Goal: Navigation & Orientation: Find specific page/section

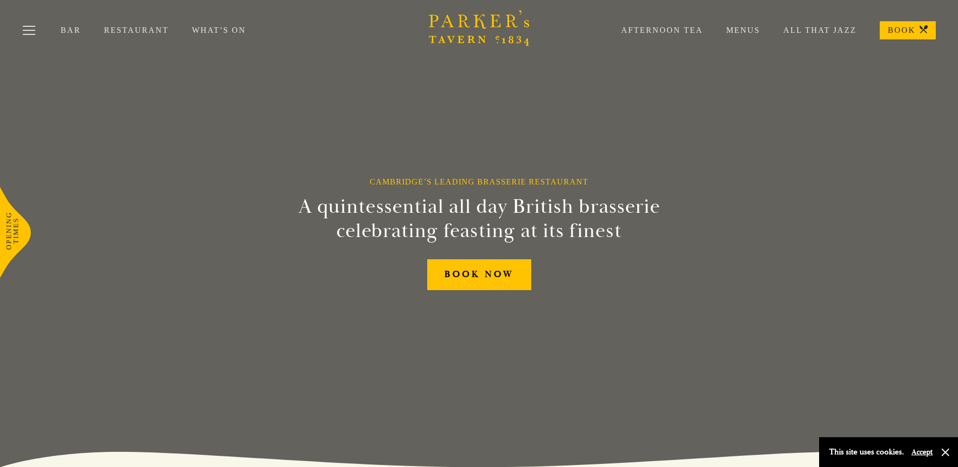
click at [113, 29] on link "Restaurant" at bounding box center [148, 30] width 88 height 10
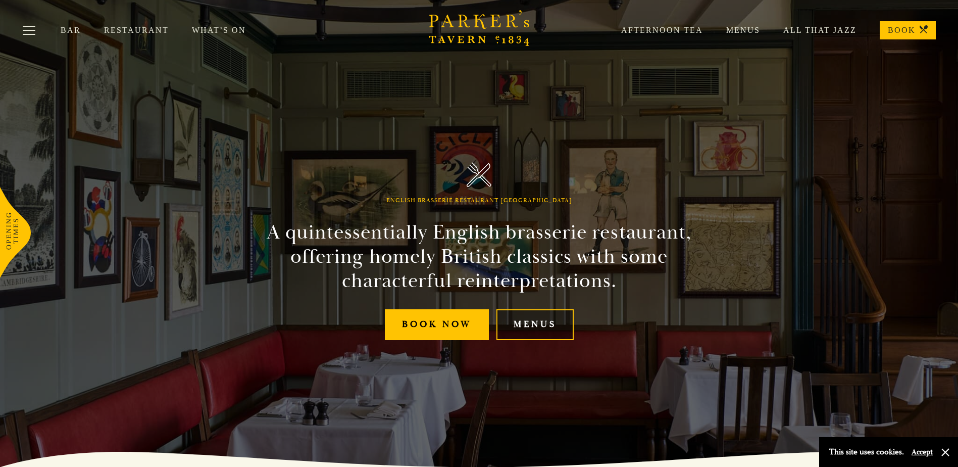
click at [530, 324] on link "Menus" at bounding box center [535, 324] width 77 height 31
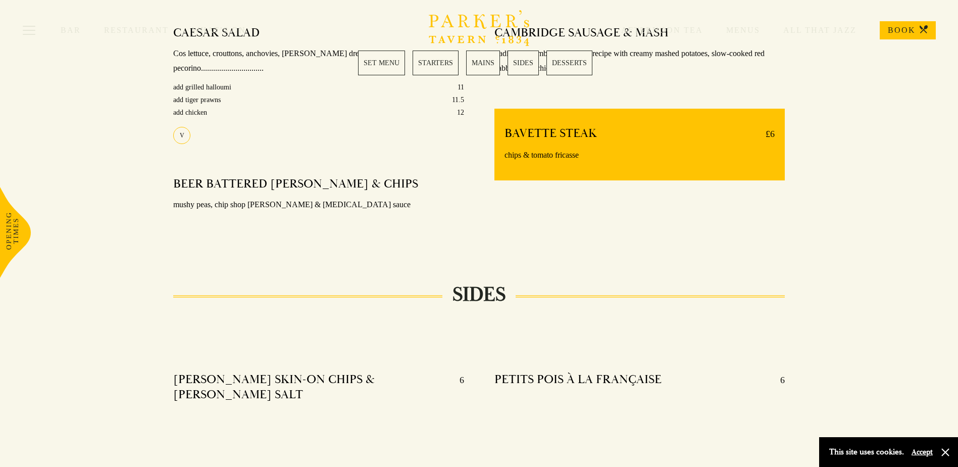
scroll to position [849, 0]
